Goal: Information Seeking & Learning: Learn about a topic

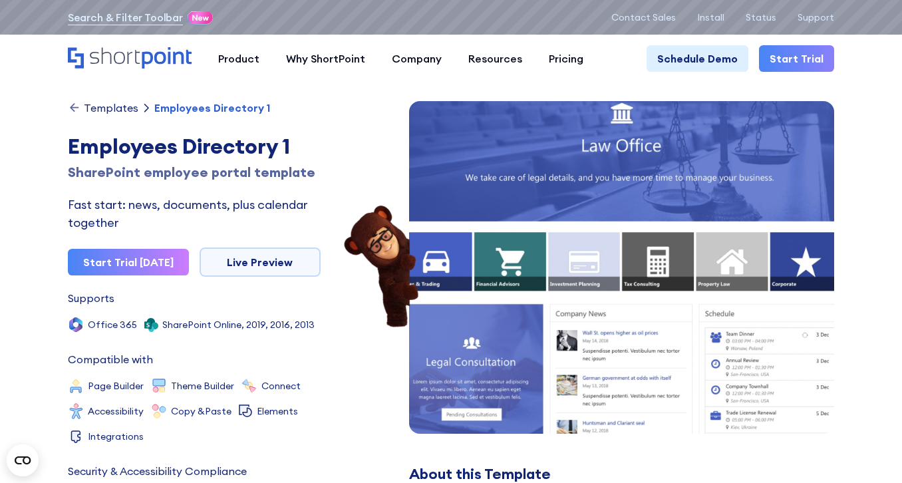
click at [269, 204] on div "Fast start: news, documents, plus calendar together" at bounding box center [194, 214] width 253 height 36
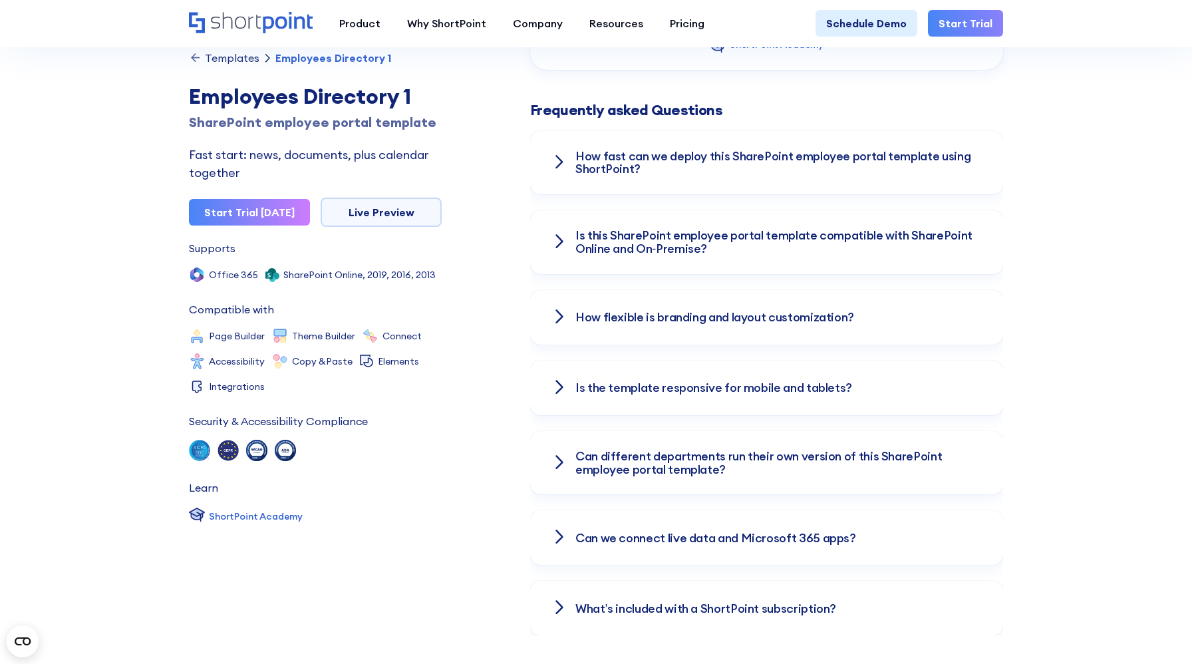
scroll to position [1838, 0]
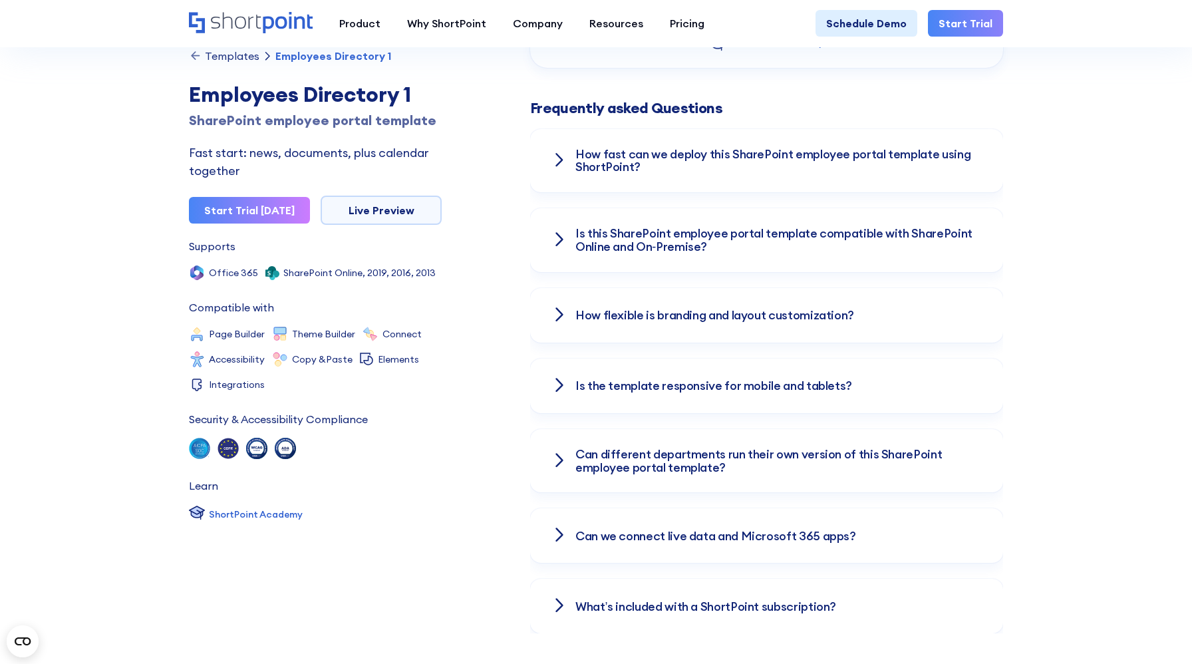
click at [948, 148] on h3 "How fast can we deploy this SharePoint employee portal template using ShortPoin…" at bounding box center [778, 161] width 406 height 27
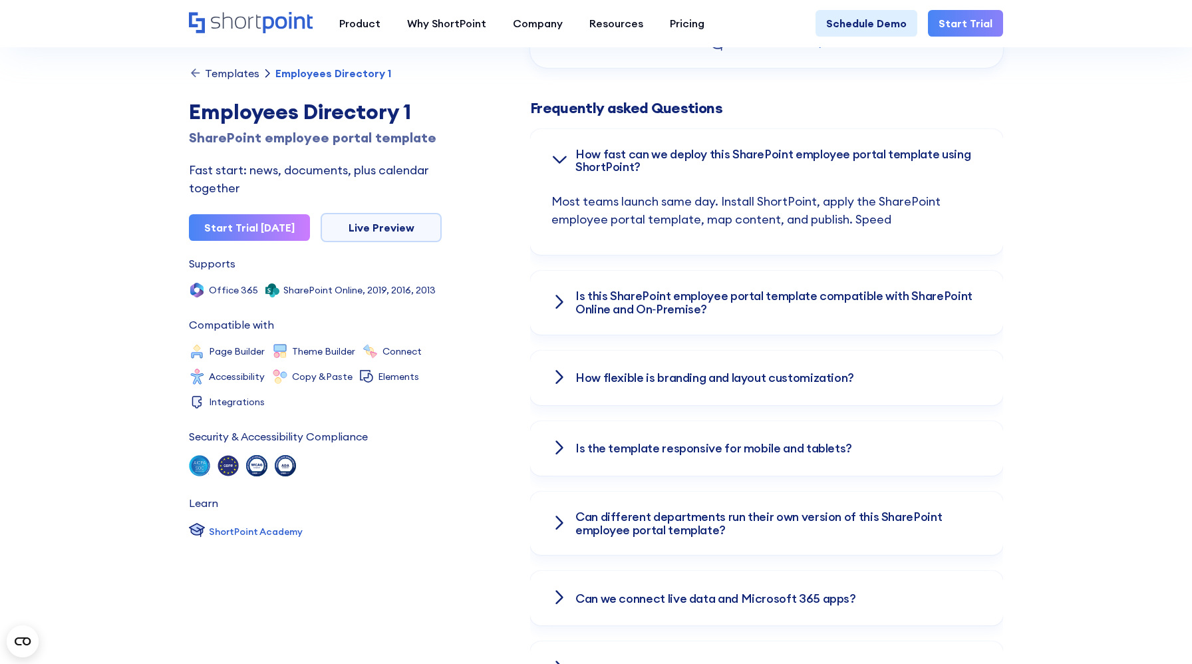
click at [948, 148] on h3 "How fast can we deploy this SharePoint employee portal template using ShortPoin…" at bounding box center [778, 161] width 406 height 27
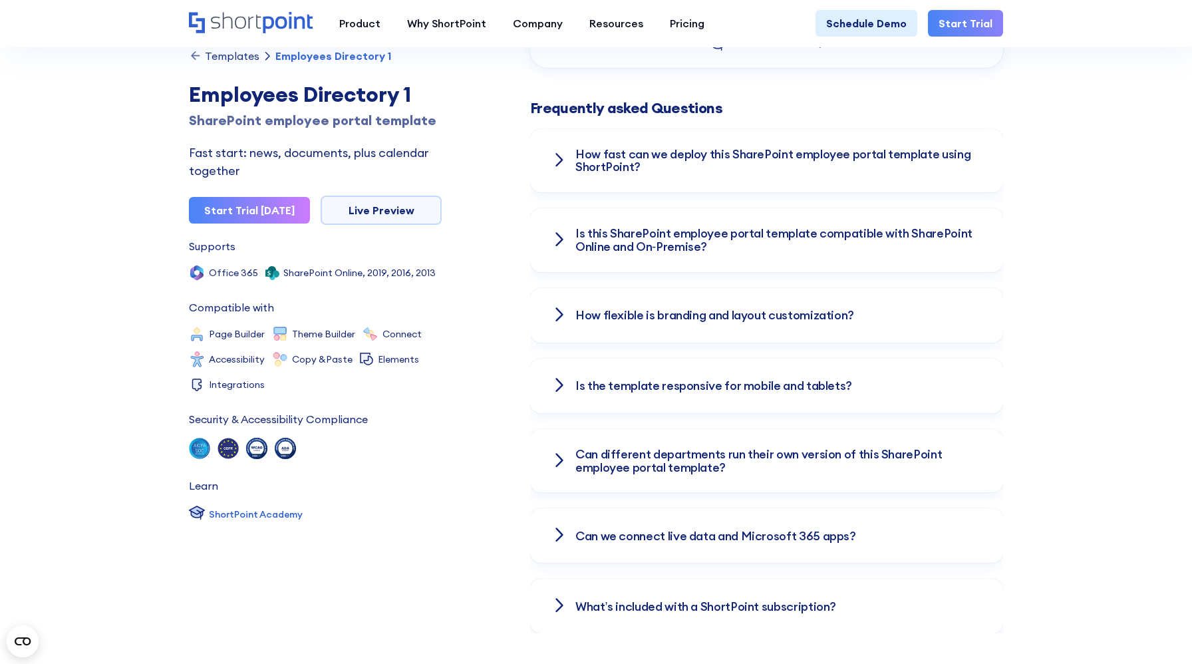
click at [944, 159] on div "How fast can we deploy this SharePoint employee portal template using ShortPoin…" at bounding box center [766, 161] width 430 height 64
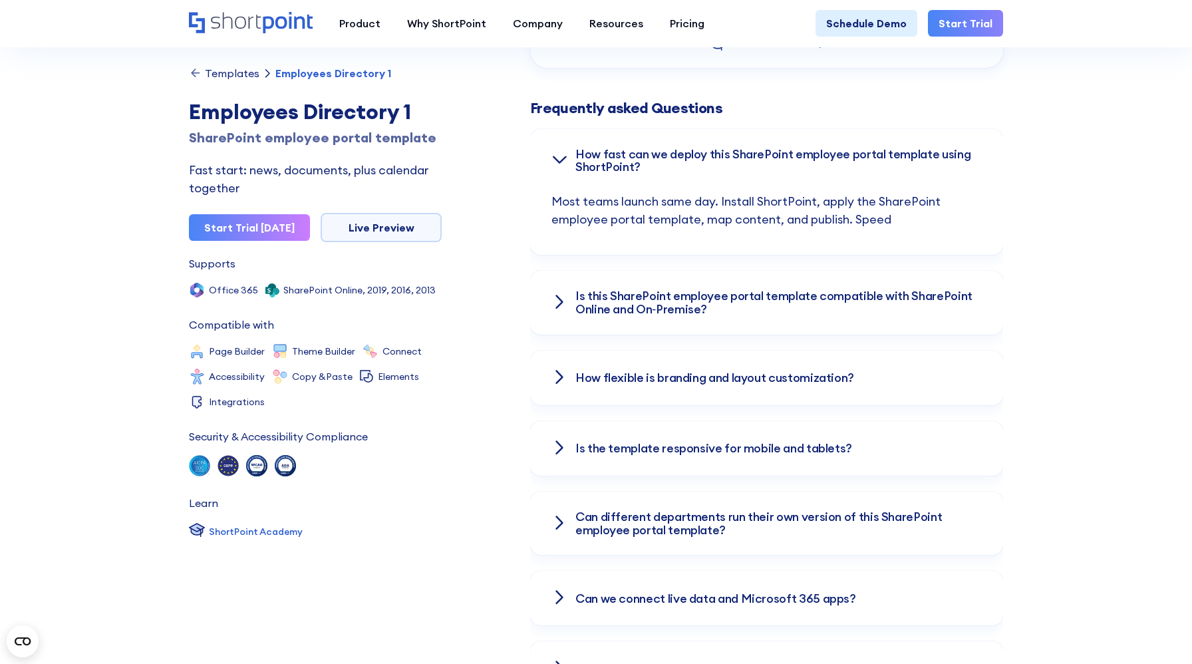
click at [944, 159] on div "How fast can we deploy this SharePoint employee portal template using ShortPoin…" at bounding box center [766, 161] width 430 height 64
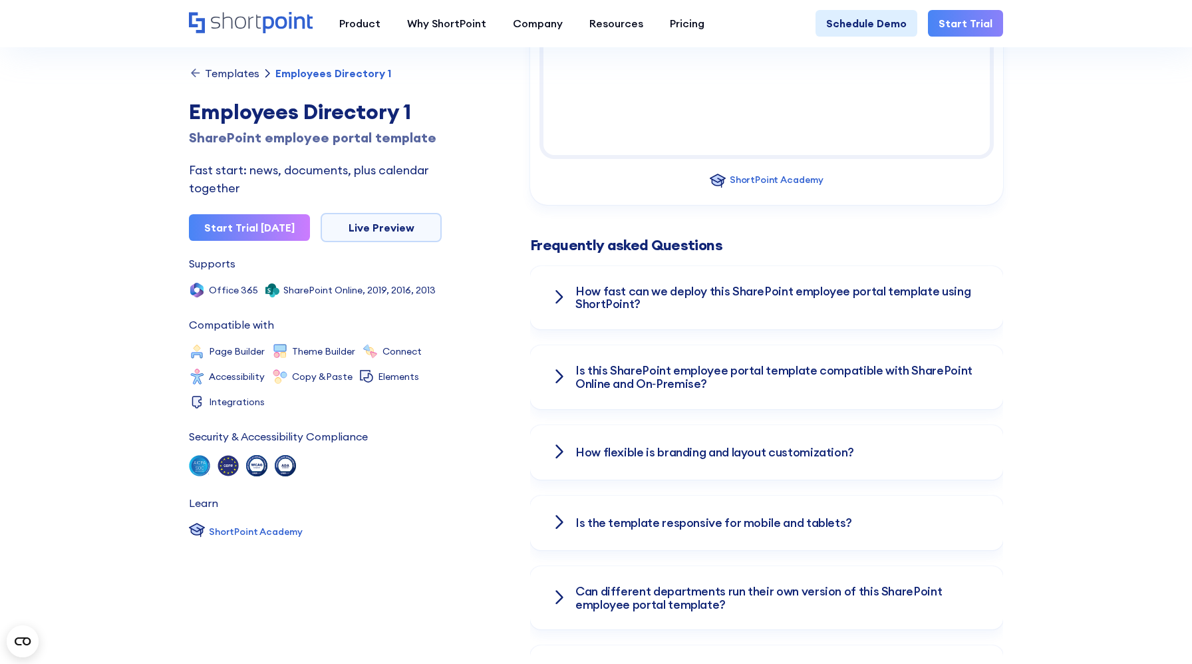
scroll to position [1724, 0]
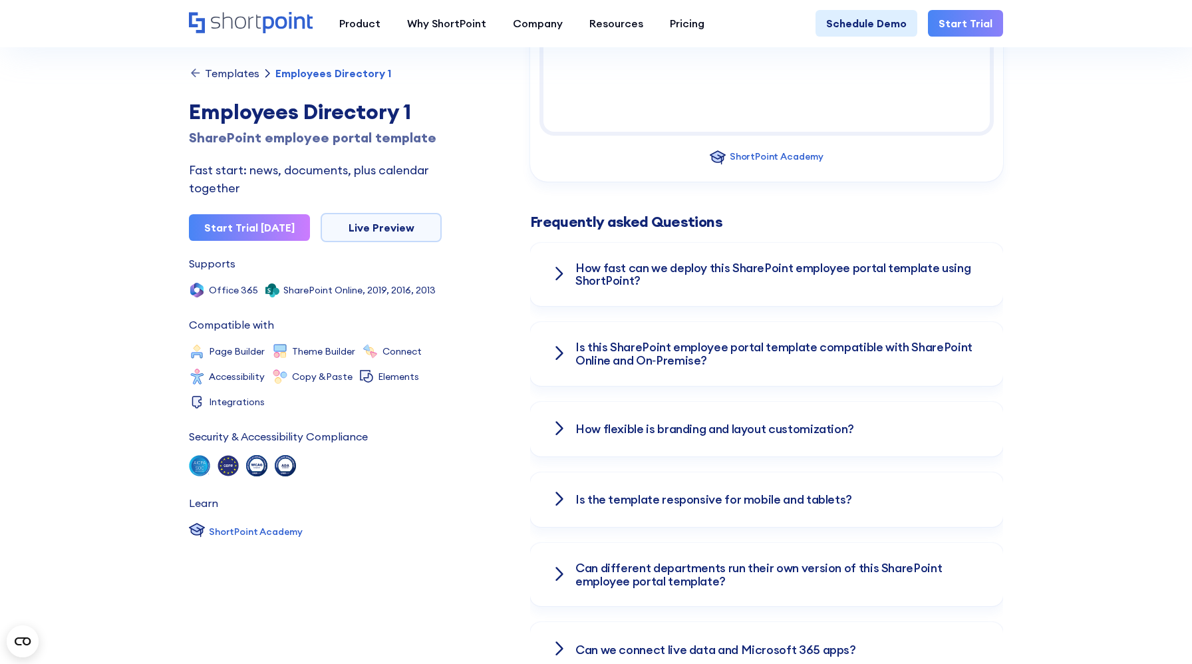
click at [777, 261] on h3 "How fast can we deploy this SharePoint employee portal template using ShortPoin…" at bounding box center [778, 274] width 406 height 27
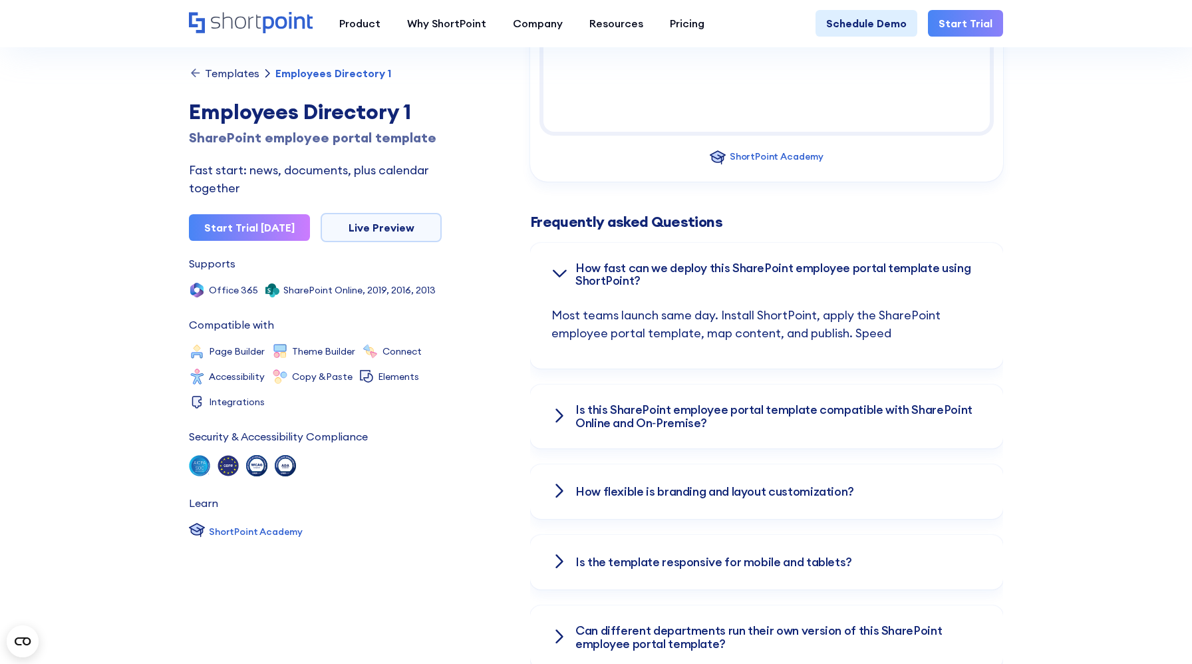
click at [777, 261] on h3 "How fast can we deploy this SharePoint employee portal template using ShortPoin…" at bounding box center [778, 274] width 406 height 27
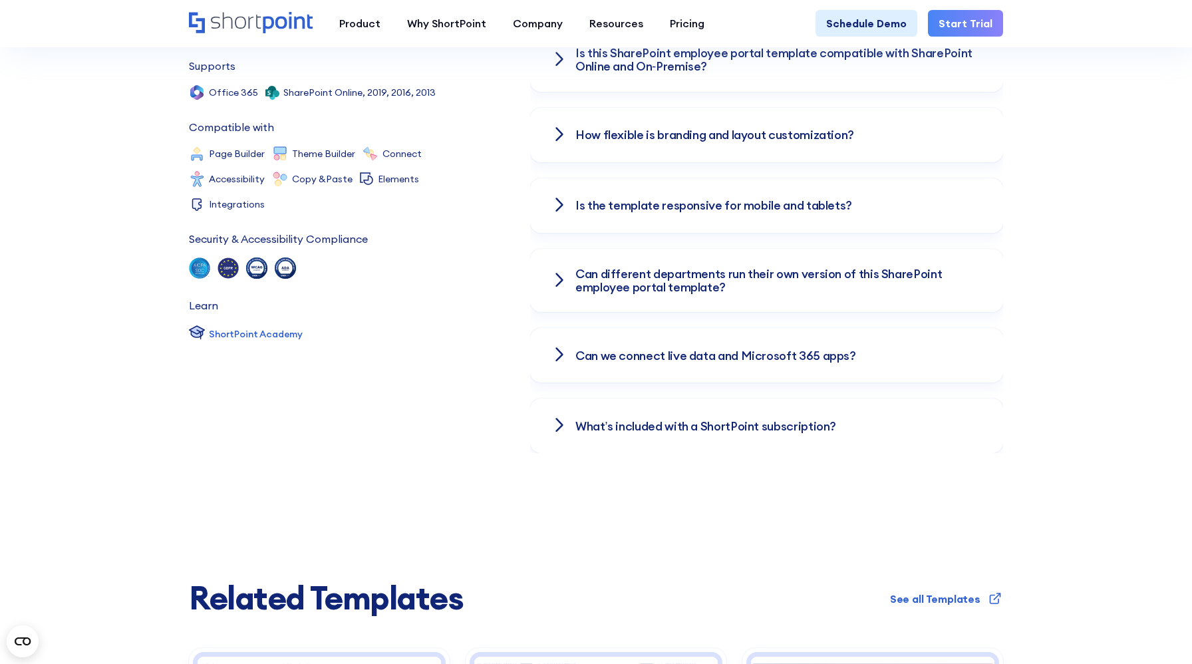
scroll to position [2018, 0]
click at [761, 419] on h3 "What’s included with a ShortPoint subscription?" at bounding box center [705, 425] width 261 height 13
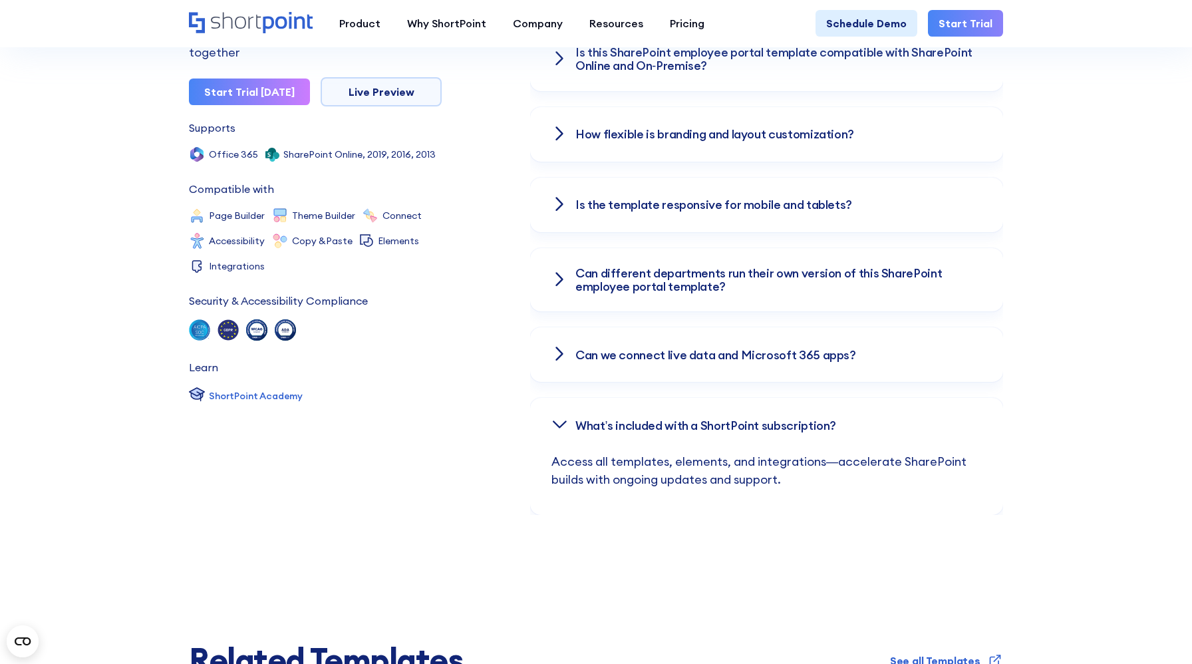
click at [759, 419] on h3 "What’s included with a ShortPoint subscription?" at bounding box center [705, 425] width 261 height 13
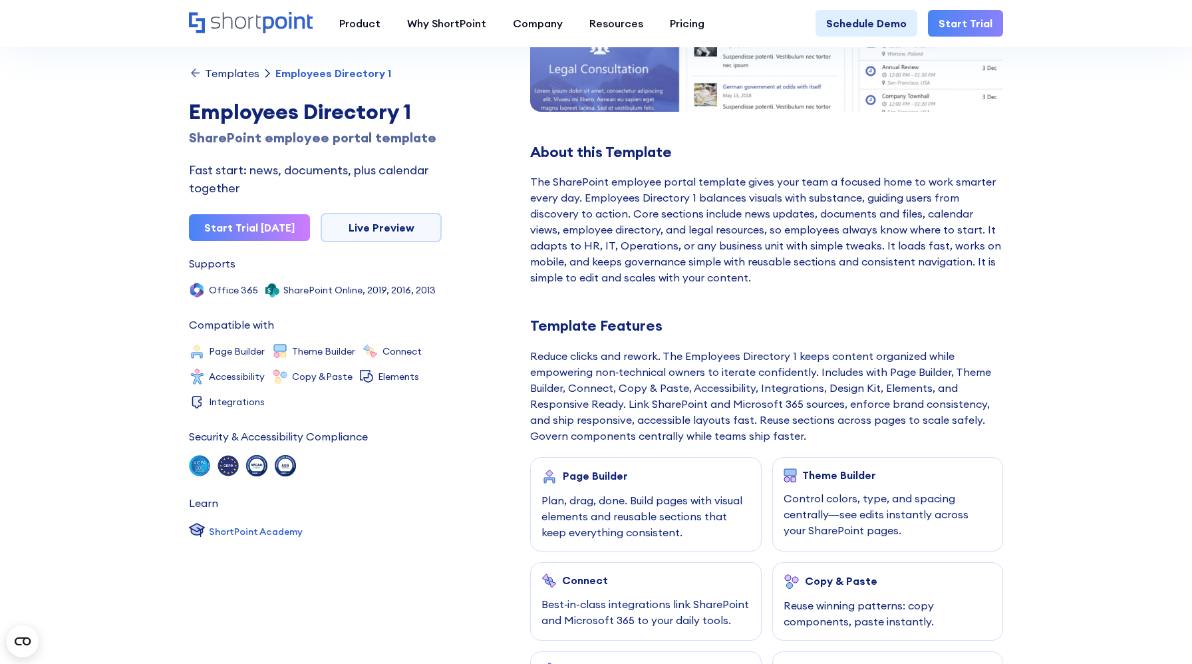
scroll to position [0, 0]
